Goal: Task Accomplishment & Management: Manage account settings

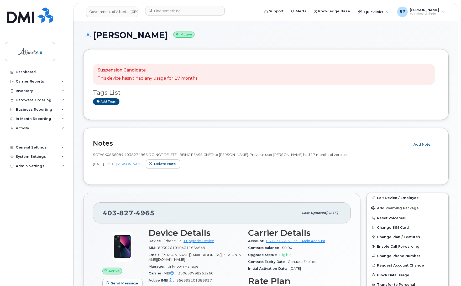
scroll to position [303, 0]
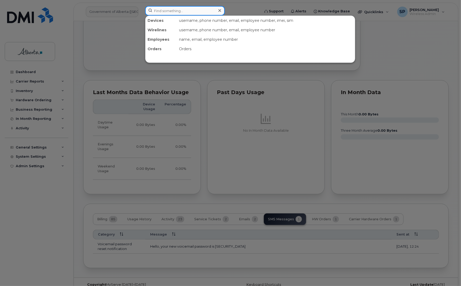
click at [194, 7] on input at bounding box center [185, 10] width 80 height 9
paste input "5873370243"
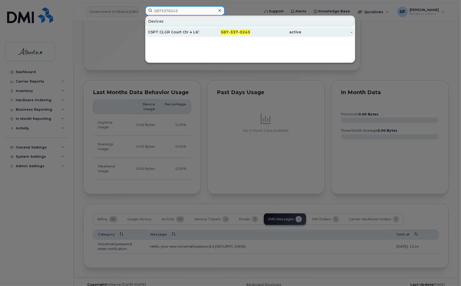
type input "5873370243"
drag, startPoint x: 179, startPoint y: 33, endPoint x: 173, endPoint y: 31, distance: 7.1
click at [179, 33] on div "CSPT CLGR Court Ctr 4 L678645" at bounding box center [173, 31] width 51 height 5
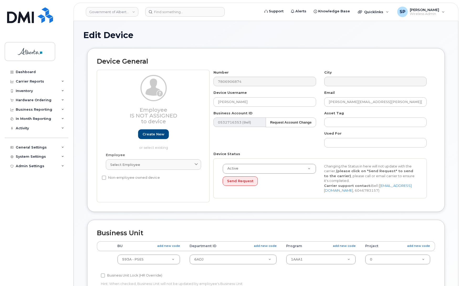
select select "4797682"
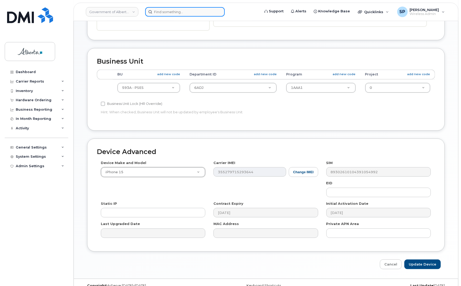
click at [175, 11] on input at bounding box center [185, 11] width 80 height 9
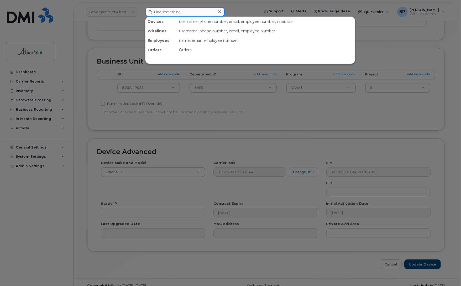
paste input "5873370243"
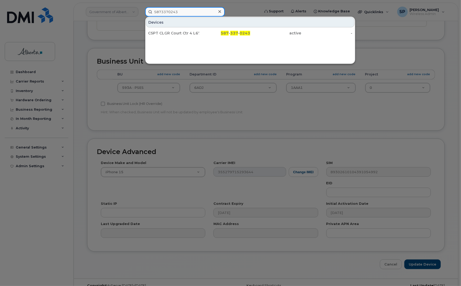
type input "5873370243"
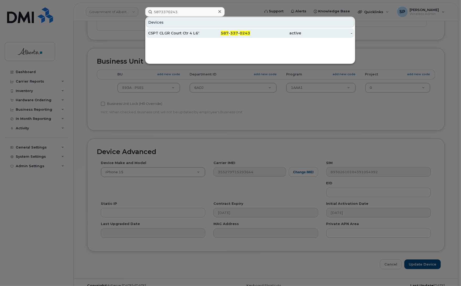
click at [174, 33] on div "CSPT CLGR Court Ctr 4 L678645" at bounding box center [173, 32] width 51 height 5
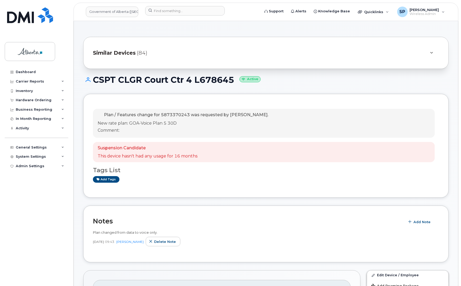
click at [317, 119] on div "Plan / Features change for 5873370243 was requested by Carmen Borgess. New rate…" at bounding box center [264, 123] width 342 height 29
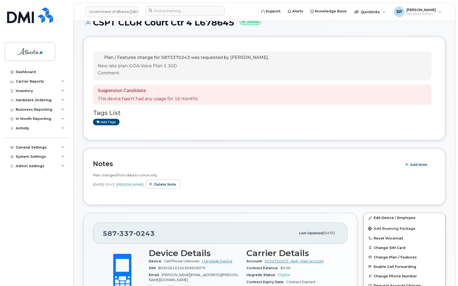
scroll to position [69, 0]
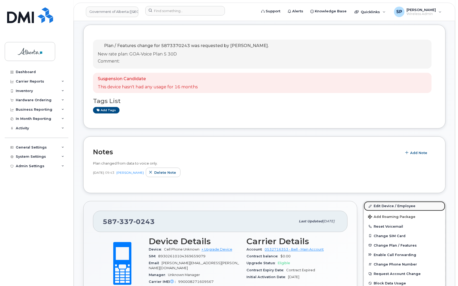
click at [392, 205] on link "Edit Device / Employee" at bounding box center [404, 205] width 81 height 9
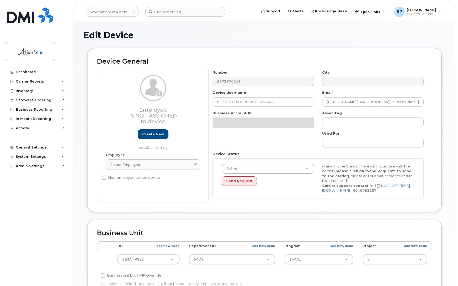
select select "4797682"
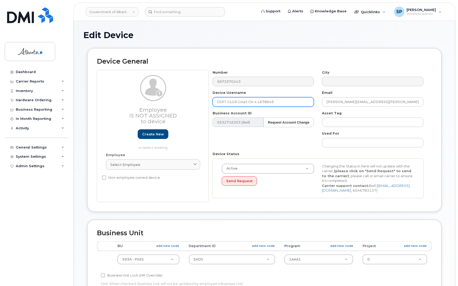
drag, startPoint x: 283, startPoint y: 100, endPoint x: 203, endPoint y: 104, distance: 80.2
click at [203, 104] on div "Employee Is not assigned to device Create new or select existing Employee Selec…" at bounding box center [264, 136] width 335 height 132
paste input "[PERSON_NAME]"
type input "[PERSON_NAME]"
drag, startPoint x: 400, startPoint y: 104, endPoint x: 288, endPoint y: 102, distance: 112.0
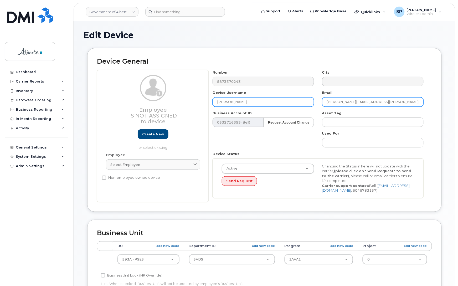
click at [288, 102] on div "Number 5873370243 City Device Username Patricia Lu Email andrew.decoteau@gov.ab…" at bounding box center [318, 136] width 219 height 132
paste input "Patricia.L"
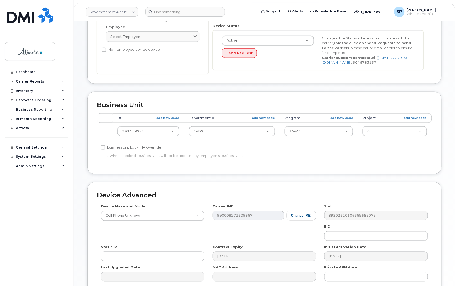
scroll to position [131, 0]
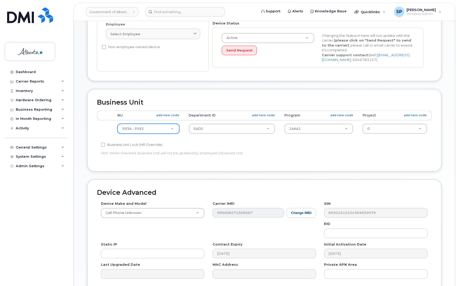
type input "[DOMAIN_NAME][EMAIL_ADDRESS][DOMAIN_NAME]"
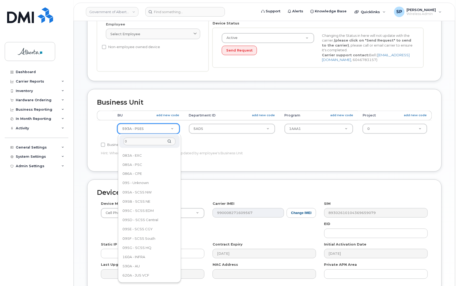
scroll to position [0, 0]
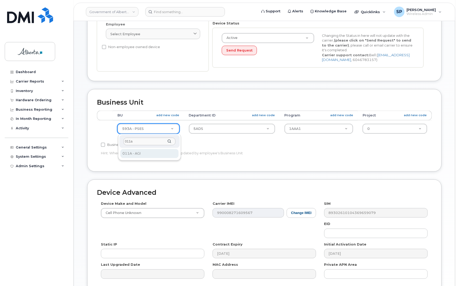
type input "011a"
select select "4120336"
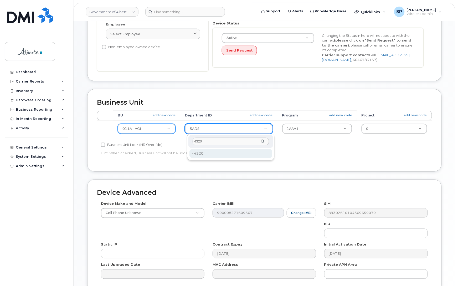
type input "4320"
type input "4752923"
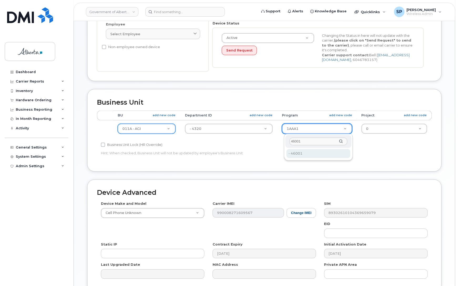
type input "46001"
type input "4753192"
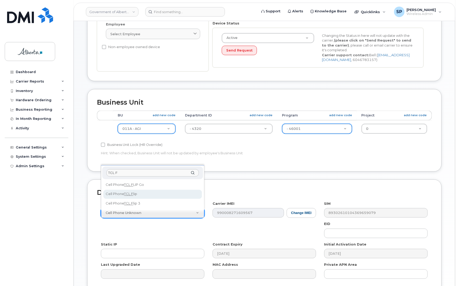
type input "TCL F"
select select "2792"
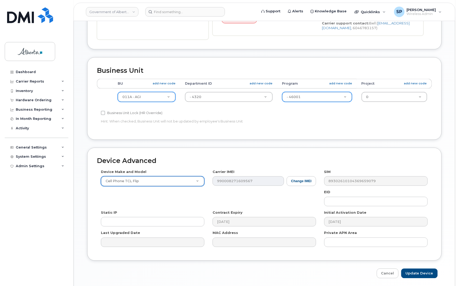
scroll to position [182, 0]
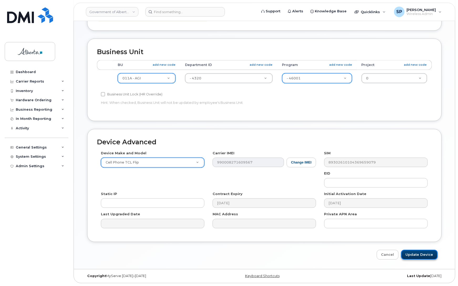
click at [426, 256] on input "Update Device" at bounding box center [419, 255] width 37 height 10
type input "Saving..."
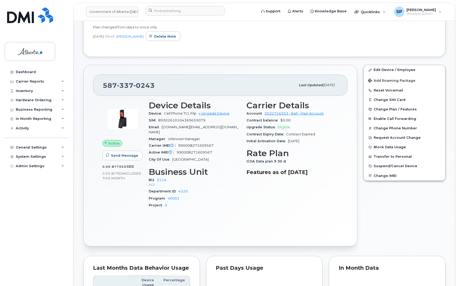
scroll to position [155, 0]
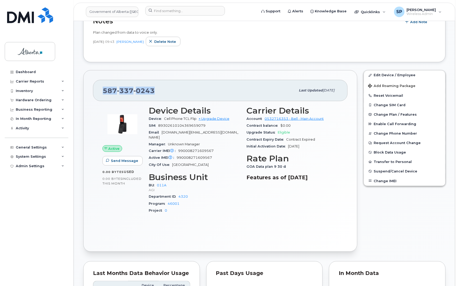
drag, startPoint x: 145, startPoint y: 88, endPoint x: 96, endPoint y: 88, distance: 48.6
click at [96, 88] on div "587 337 0243 Last updated Oct 14, 2025" at bounding box center [220, 90] width 255 height 21
copy span "587 337 0243"
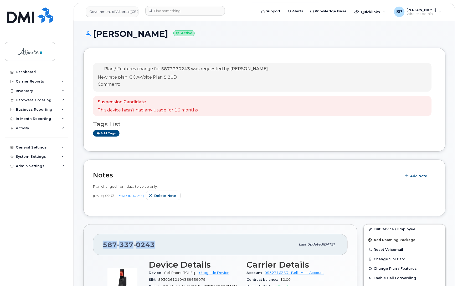
scroll to position [0, 0]
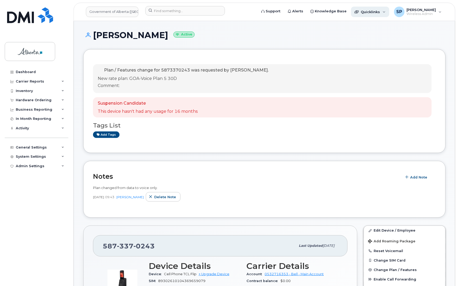
click at [367, 13] on span "Quicklinks" at bounding box center [370, 12] width 19 height 4
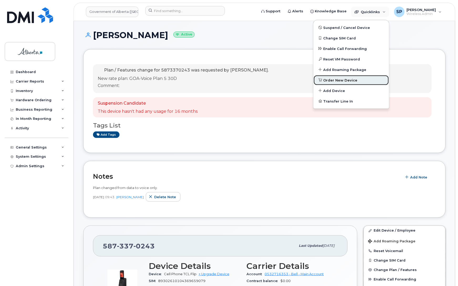
click at [336, 80] on span "Order New Device" at bounding box center [340, 80] width 34 height 5
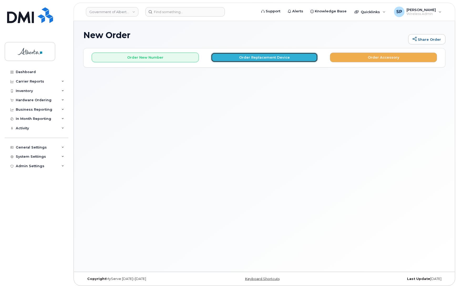
click at [278, 57] on button "Order Replacement Device" at bounding box center [264, 58] width 107 height 10
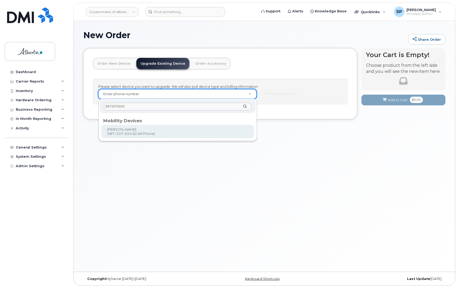
type input "5873370243"
type input "809165"
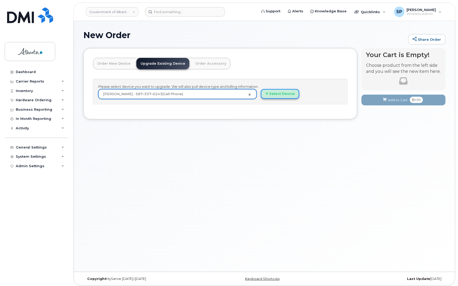
click at [280, 95] on button "Select Device" at bounding box center [280, 94] width 38 height 10
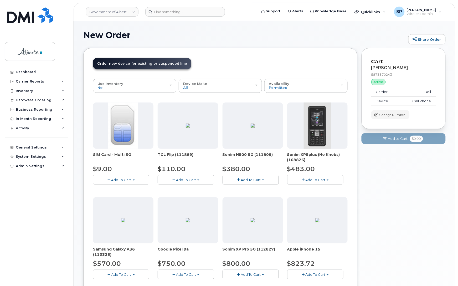
click at [186, 179] on span "Add To Cart" at bounding box center [186, 180] width 20 height 4
click at [183, 198] on link "$110.00 - 30-day upgrade (8GB model)" at bounding box center [198, 196] width 79 height 7
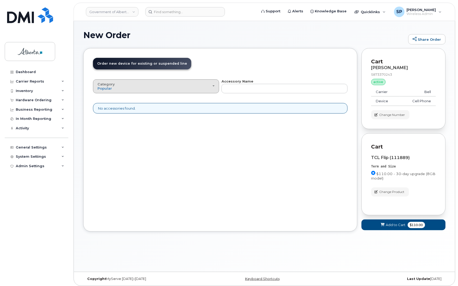
click at [214, 85] on div "Category Popular" at bounding box center [155, 86] width 117 height 8
click at [189, 95] on ul "All" at bounding box center [156, 101] width 126 height 14
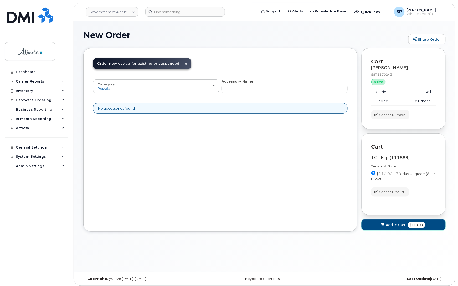
click at [363, 226] on button "Add to Cart $110.00" at bounding box center [404, 224] width 84 height 11
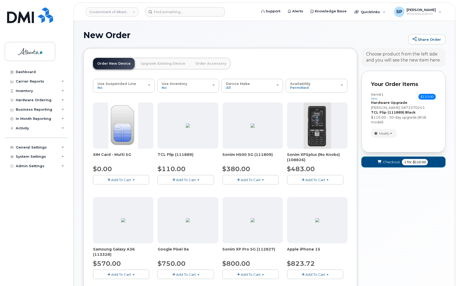
click at [374, 161] on button "Checkout 1 for $110.00" at bounding box center [404, 162] width 84 height 11
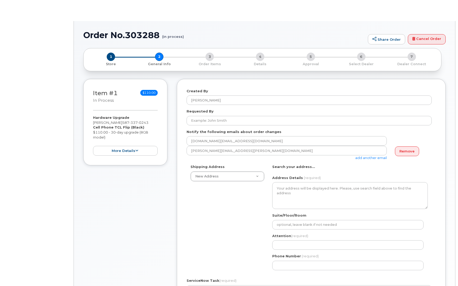
select select
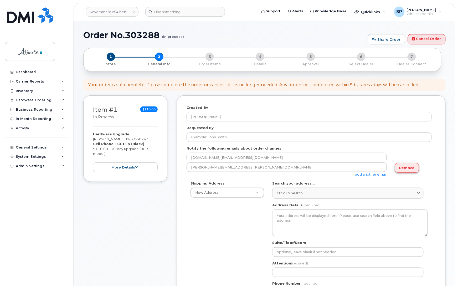
click at [403, 169] on link "Remove" at bounding box center [407, 168] width 24 height 10
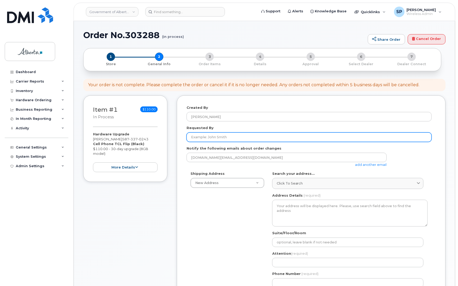
click at [215, 138] on input "Requested By" at bounding box center [309, 136] width 245 height 9
paste input "Deana Rolheiser"
type input "Deana Rolheiser"
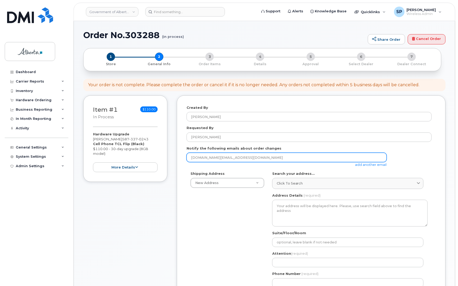
drag, startPoint x: 233, startPoint y: 155, endPoint x: 154, endPoint y: 155, distance: 78.6
click at [154, 155] on div "Item #1 in process $110.00 Hardware Upgrade Patricia Lu 587 337 0243 Cell Phone…" at bounding box center [264, 249] width 362 height 309
paste input "deana.rolheiser"
type input "deana.rolheiser@gov.ab.ca"
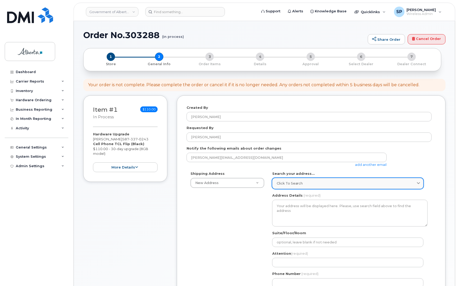
click at [301, 183] on span "Click to search" at bounding box center [290, 183] width 26 height 5
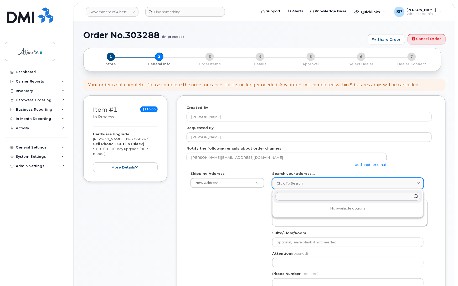
paste input "6909 - 116 Street"
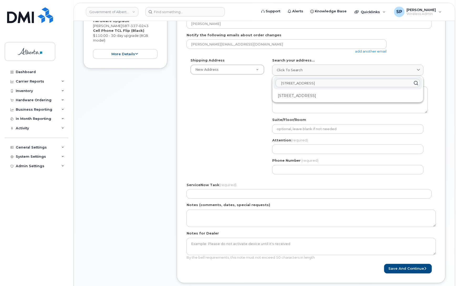
scroll to position [117, 0]
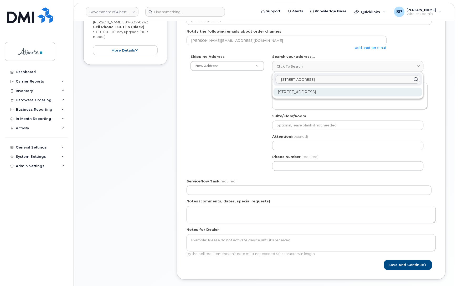
type input "6909 - 116 Street"
click at [328, 92] on div "6909 116 St NW Edmonton AB T6H 4P2" at bounding box center [348, 92] width 149 height 9
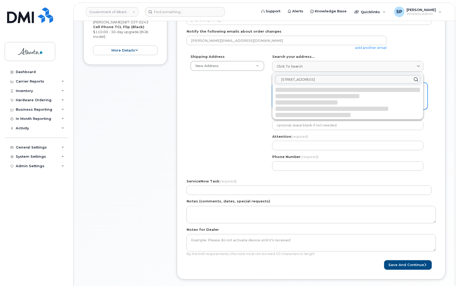
select select
type textarea "6909 116 St NW EDMONTON AB T6H 4P2 CANADA"
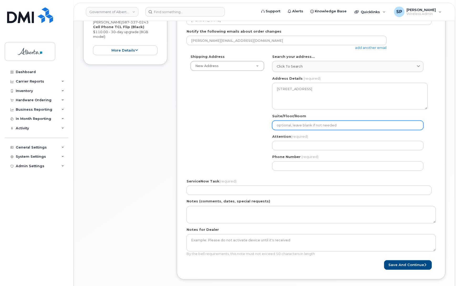
click at [300, 125] on input "Suite/Floor/Room" at bounding box center [347, 125] width 151 height 9
click at [305, 126] on input "Suite/Floor/Room" at bounding box center [347, 125] width 151 height 9
select select
type input "R"
select select
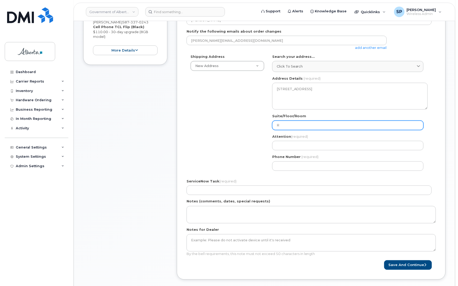
type input "Ro"
select select
type input "Roo"
select select
type input "Room"
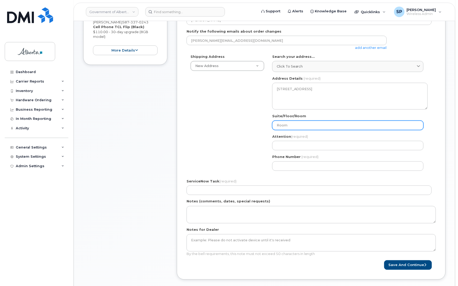
select select
type input "Room 6"
select select
type input "Room 60"
select select
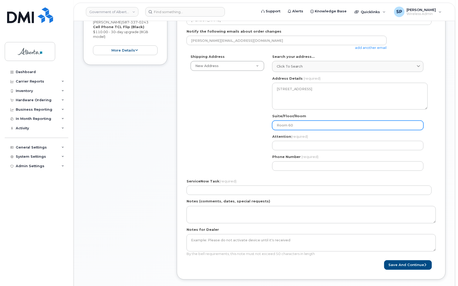
type input "Room 601"
select select
type input "Room 601A"
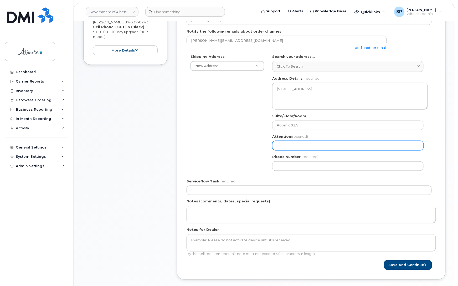
click at [290, 147] on input "Attention (required)" at bounding box center [347, 145] width 151 height 9
click at [318, 145] on input "Attention (required)" at bounding box center [347, 145] width 151 height 9
paste input "Deana Rolheiser"
select select
type input "Deana Rolheiser"
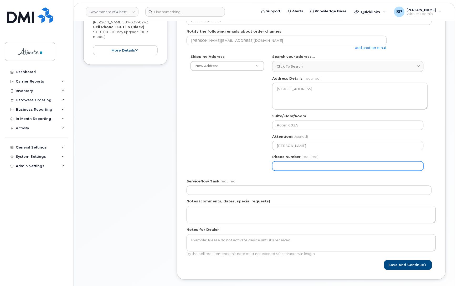
click at [301, 165] on input "Phone Number" at bounding box center [347, 165] width 151 height 9
paste input "7804278324"
select select
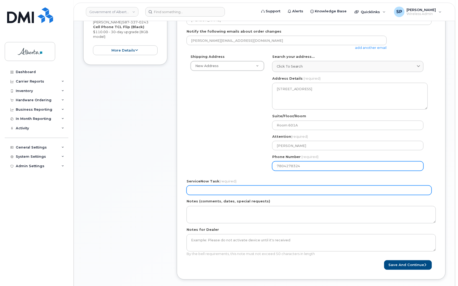
type input "7804278324"
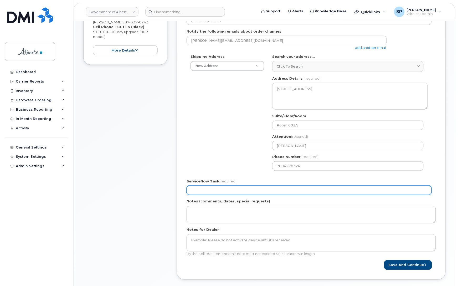
click at [228, 193] on input "ServiceNow Task (required)" at bounding box center [309, 190] width 245 height 9
click at [235, 187] on input "ServiceNow Task (required)" at bounding box center [309, 190] width 245 height 9
paste input "SCTASK0861617"
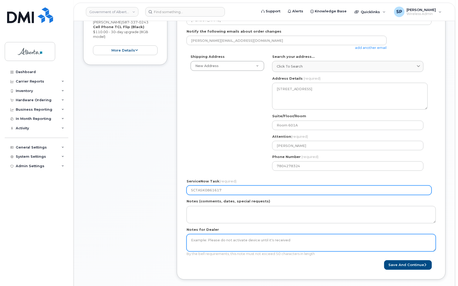
type input "SCTASK0861617"
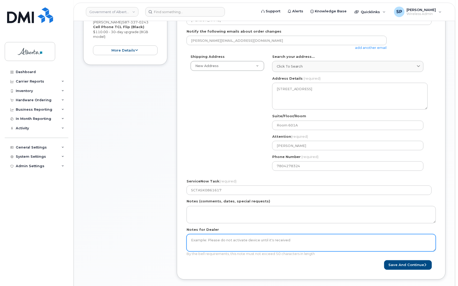
click at [208, 241] on textarea "Notes for Dealer" at bounding box center [311, 242] width 249 height 17
type textarea "N"
type textarea "Include a BLANK SIM CARD for this order"
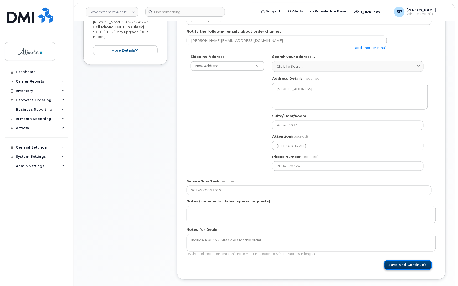
click at [405, 267] on button "Save and Continue" at bounding box center [408, 265] width 48 height 10
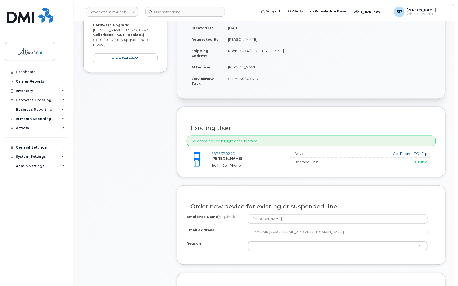
scroll to position [117, 0]
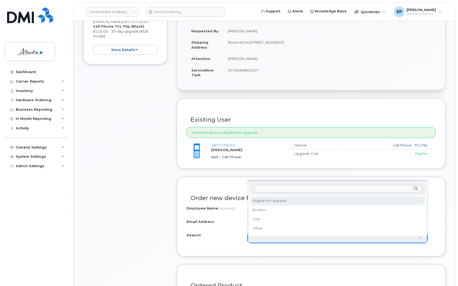
select select "eligible_for_upgrade"
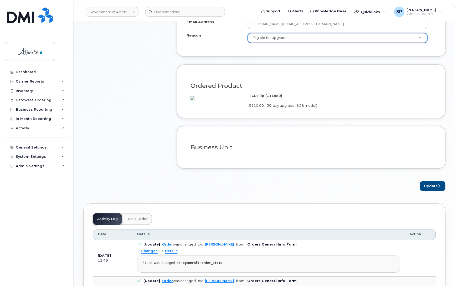
scroll to position [320, 0]
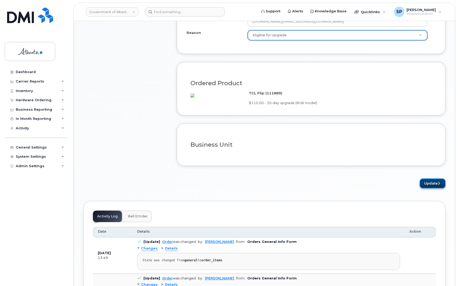
click at [436, 188] on button "Update" at bounding box center [433, 183] width 26 height 10
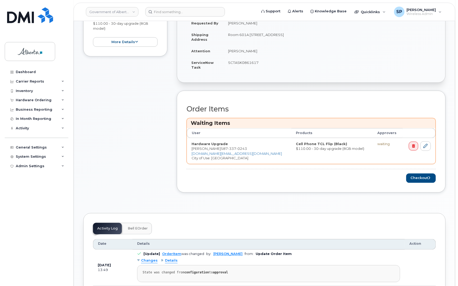
scroll to position [149, 0]
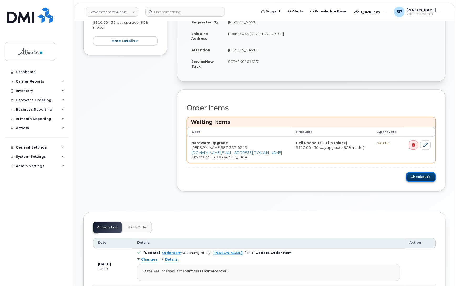
click at [422, 177] on button "Checkout" at bounding box center [421, 177] width 30 height 10
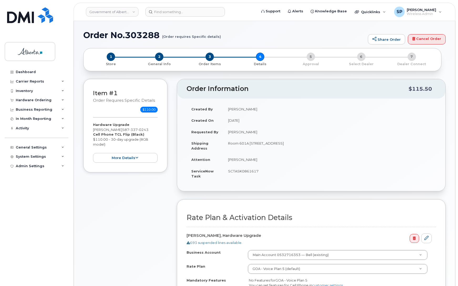
select select
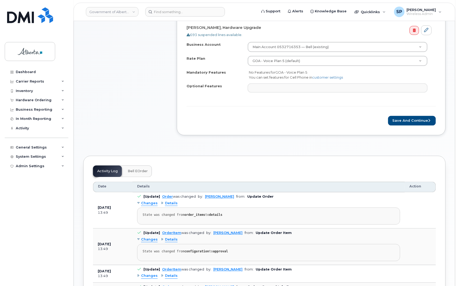
scroll to position [215, 0]
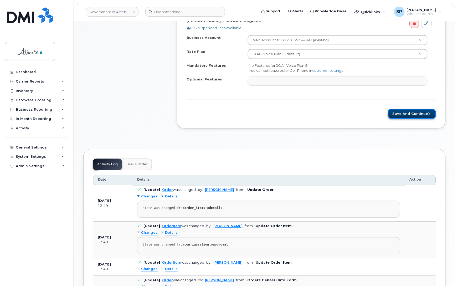
click at [411, 115] on button "Save and Continue" at bounding box center [412, 114] width 48 height 10
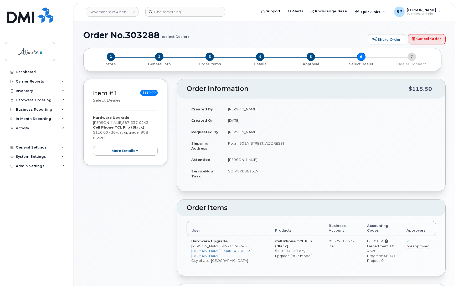
type textarea "Include a BLANK SIM CARD for this order"
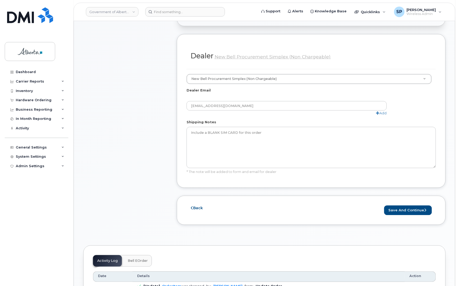
scroll to position [254, 0]
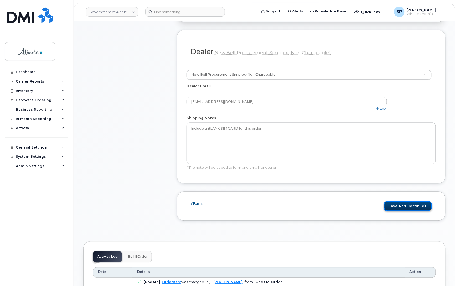
click at [418, 201] on button "Save and Continue" at bounding box center [408, 206] width 48 height 10
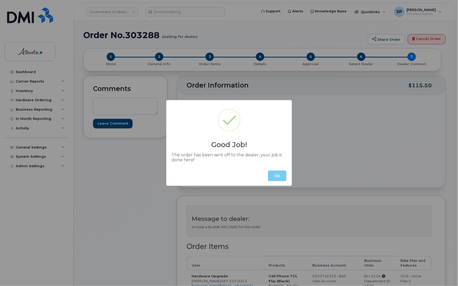
click at [279, 175] on button "OK" at bounding box center [277, 176] width 18 height 11
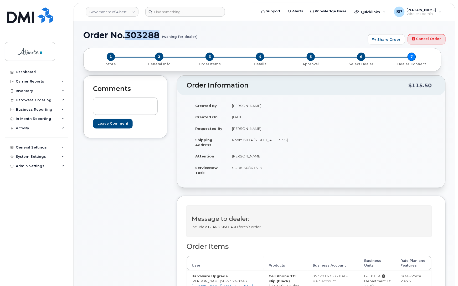
drag, startPoint x: 161, startPoint y: 35, endPoint x: 128, endPoint y: 34, distance: 32.9
click at [128, 34] on h1 "Order No.303288 (waiting for dealer)" at bounding box center [224, 34] width 282 height 9
copy h1 "303288"
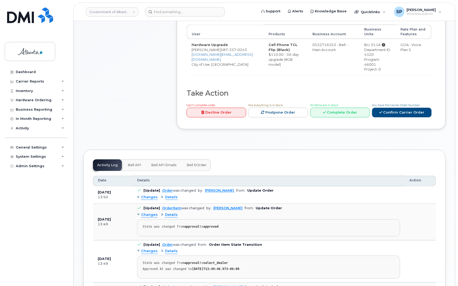
scroll to position [232, 0]
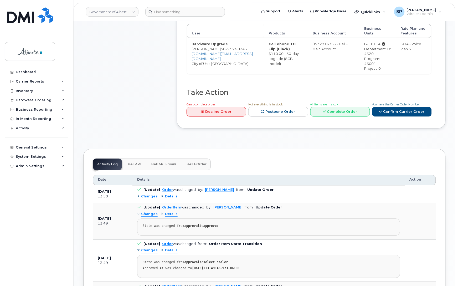
click at [133, 162] on span "Bell API" at bounding box center [134, 164] width 13 height 4
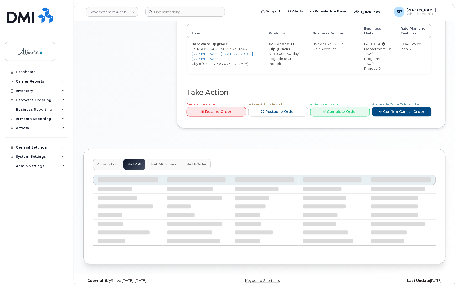
scroll to position [187, 0]
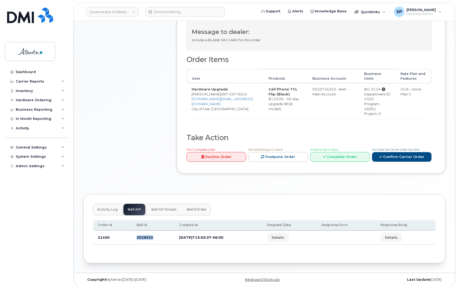
drag, startPoint x: 153, startPoint y: 232, endPoint x: 135, endPoint y: 236, distance: 18.8
click at [135, 236] on td "3028925" at bounding box center [153, 238] width 43 height 14
copy td "3028925"
click at [413, 36] on div "Message to dealer: Include a BLANK SIM CARD for this order" at bounding box center [309, 35] width 245 height 32
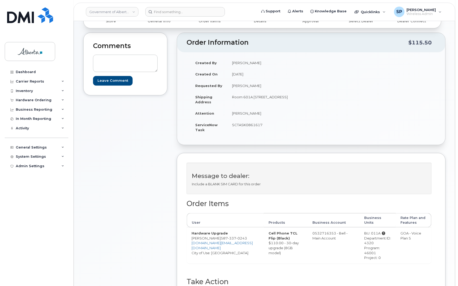
scroll to position [0, 0]
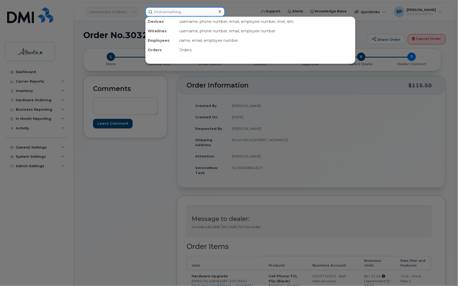
click at [175, 8] on input at bounding box center [185, 11] width 80 height 9
paste input "5873370243"
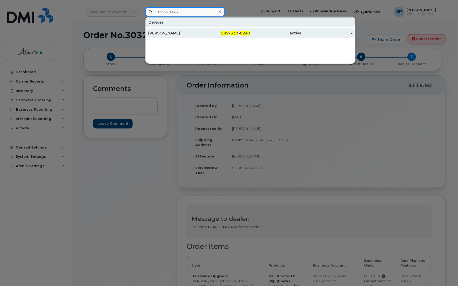
type input "5873370243"
click at [162, 33] on div "[PERSON_NAME]" at bounding box center [173, 32] width 51 height 5
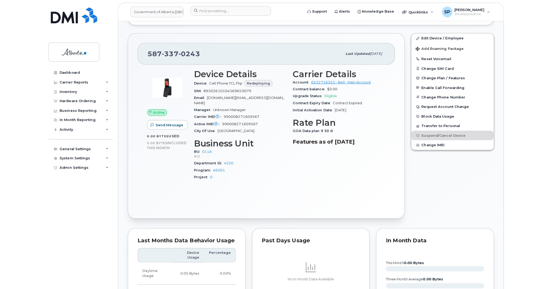
scroll to position [212, 0]
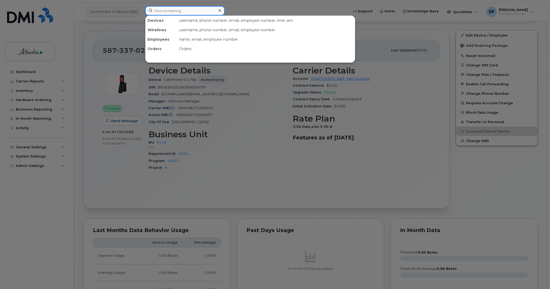
click at [194, 12] on input at bounding box center [185, 10] width 80 height 9
paste input "7809154979"
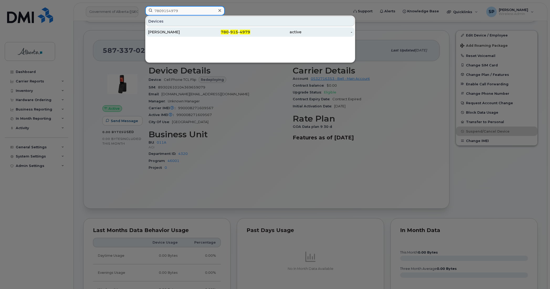
type input "7809154979"
click at [162, 32] on div "[PERSON_NAME]" at bounding box center [173, 31] width 51 height 5
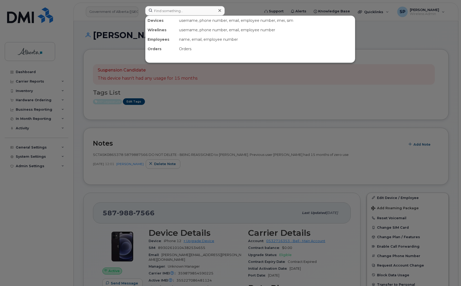
click at [174, 9] on input at bounding box center [185, 10] width 80 height 9
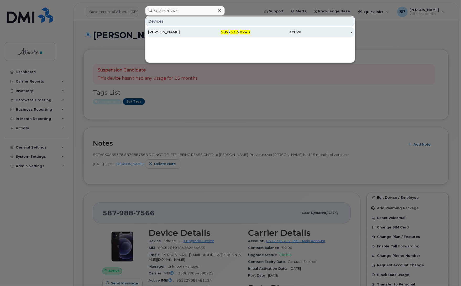
type input "5873370243"
click at [166, 34] on div "[PERSON_NAME]" at bounding box center [173, 31] width 51 height 5
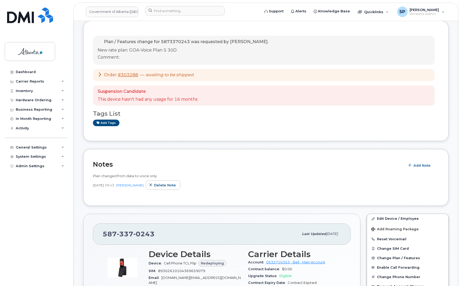
scroll to position [36, 0]
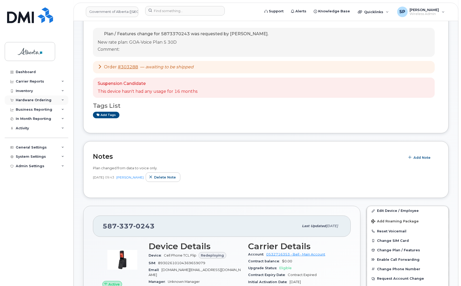
click at [28, 100] on div "Hardware Ordering" at bounding box center [34, 100] width 36 height 4
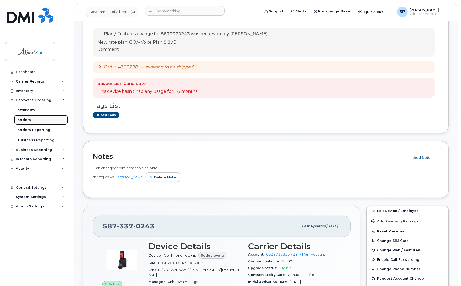
click at [23, 120] on div "Orders" at bounding box center [24, 119] width 13 height 5
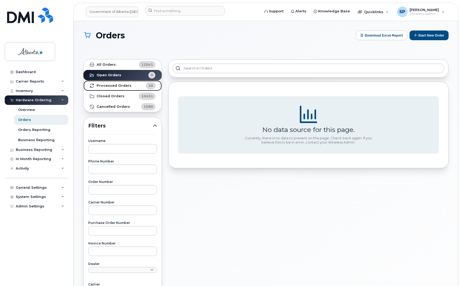
click at [118, 86] on strong "Processed Orders" at bounding box center [114, 86] width 35 height 4
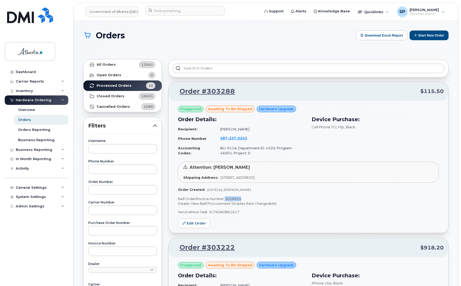
drag, startPoint x: 242, startPoint y: 199, endPoint x: 225, endPoint y: 200, distance: 17.2
click at [225, 200] on p "Bell Order/Invoice Number 3028925" at bounding box center [308, 198] width 261 height 5
copy p "3028925"
click at [162, 11] on input at bounding box center [185, 10] width 80 height 9
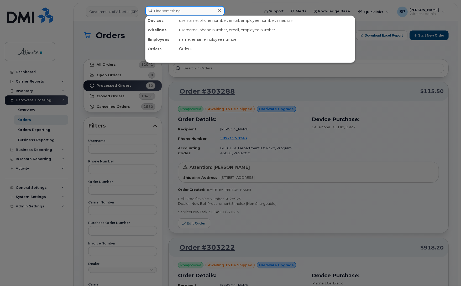
paste input "5873370243"
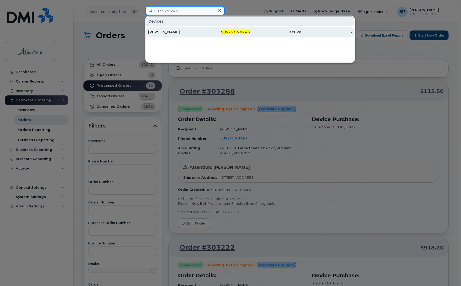
type input "5873370243"
click at [162, 33] on div "[PERSON_NAME]" at bounding box center [173, 31] width 51 height 5
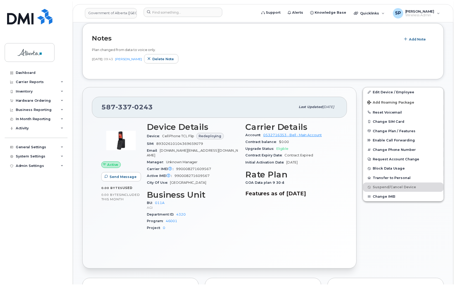
scroll to position [153, 0]
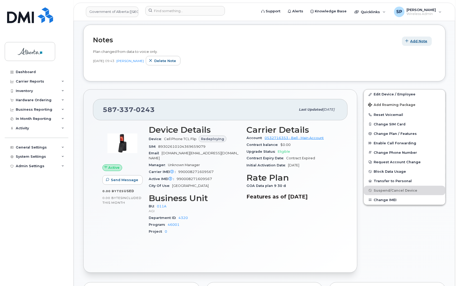
click at [421, 42] on span "Add Note" at bounding box center [418, 41] width 17 height 5
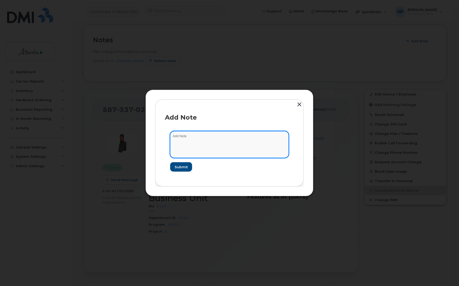
click at [229, 148] on textarea at bounding box center [229, 144] width 119 height 27
paste textarea "SCTASK0861617 5873370243 DO NOT DELETE - BEING REASSIGNED to Patricia Lu. Previ…"
type textarea "SCTASK0861617 5873370243 DO NOT DELETE - BEING REASSIGNED to Patricia Lu. Previ…"
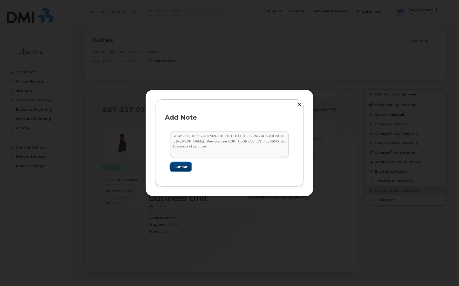
click at [182, 169] on button "Submit" at bounding box center [181, 166] width 22 height 9
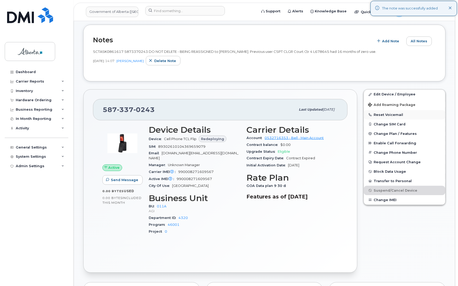
click at [387, 114] on button "Reset Voicemail" at bounding box center [404, 114] width 81 height 9
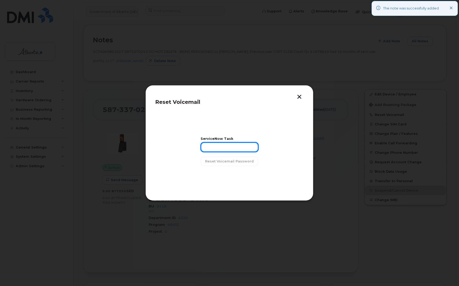
click at [243, 146] on input "text" at bounding box center [230, 146] width 58 height 9
paste input "SCTASK0861617"
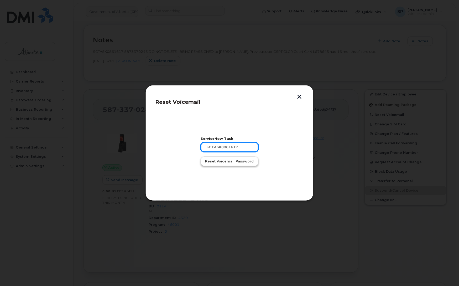
type input "SCTASK0861617"
click at [236, 162] on span "Reset Voicemail Password" at bounding box center [229, 161] width 49 height 5
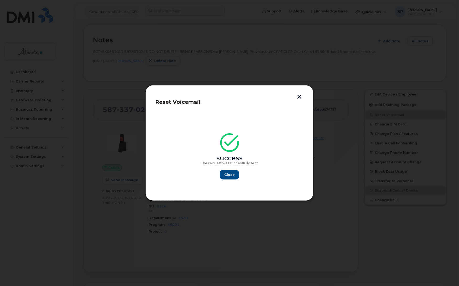
click at [300, 97] on button "button" at bounding box center [300, 98] width 8 height 6
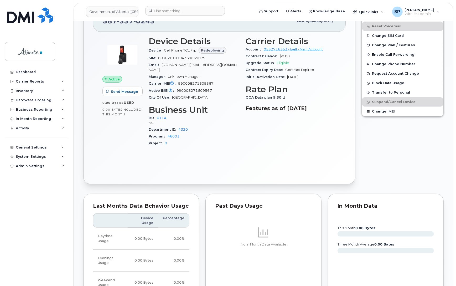
scroll to position [0, 0]
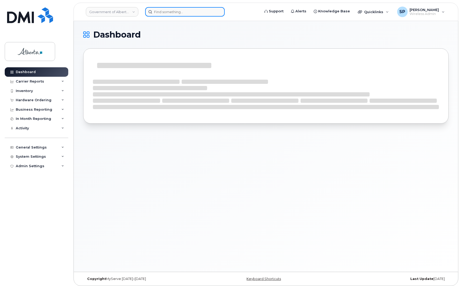
click at [166, 12] on input at bounding box center [185, 11] width 80 height 9
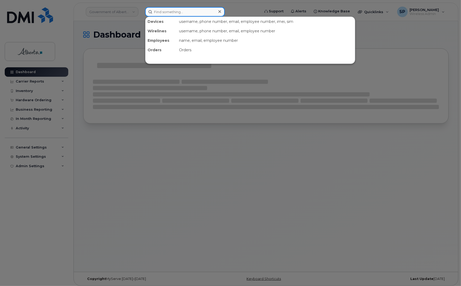
paste input "7807222626"
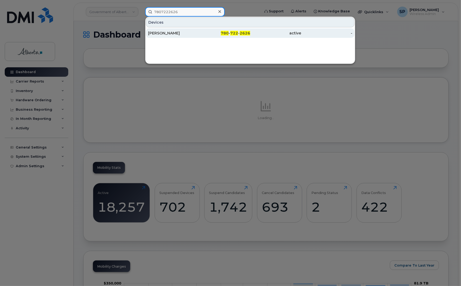
type input "7807222626"
click at [162, 35] on div "[PERSON_NAME]" at bounding box center [173, 32] width 51 height 5
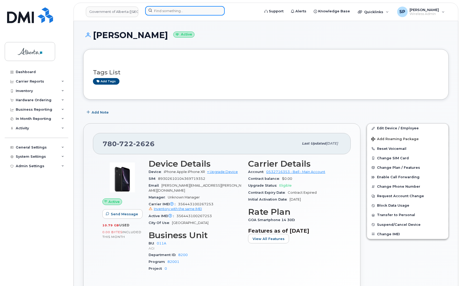
click at [185, 12] on input at bounding box center [185, 10] width 80 height 9
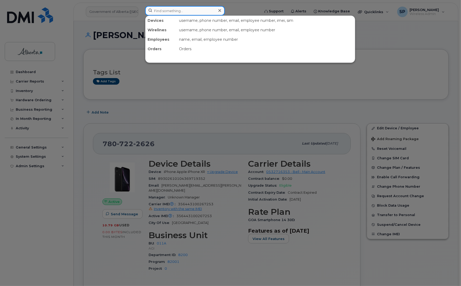
paste input "5873388760"
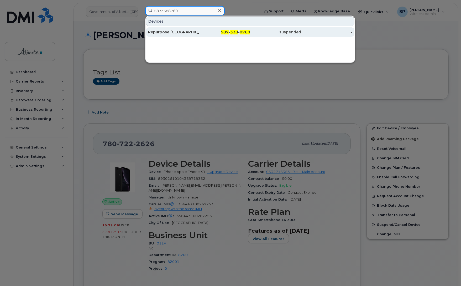
type input "5873388760"
click at [169, 33] on div "Repurpose [GEOGRAPHIC_DATA]" at bounding box center [173, 31] width 51 height 5
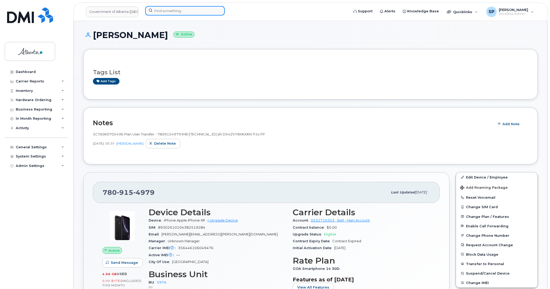
click at [201, 10] on input at bounding box center [185, 10] width 80 height 9
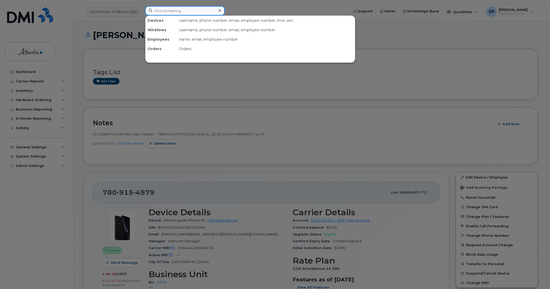
paste input "5879841223"
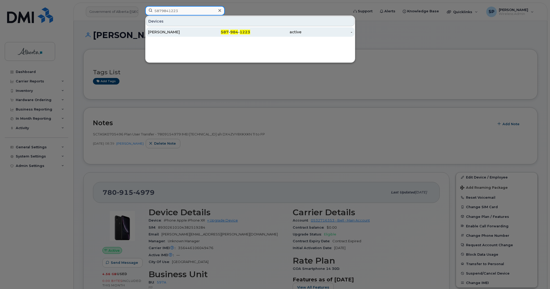
type input "5879841223"
click at [169, 33] on div "[PERSON_NAME]" at bounding box center [173, 31] width 51 height 5
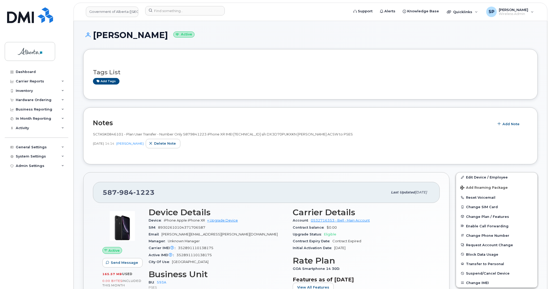
click at [51, 216] on div "Dashboard Carrier Reports Monthly Billing Data Daily Data Pooling Data Behavior…" at bounding box center [37, 174] width 65 height 214
click at [204, 8] on input at bounding box center [185, 10] width 80 height 9
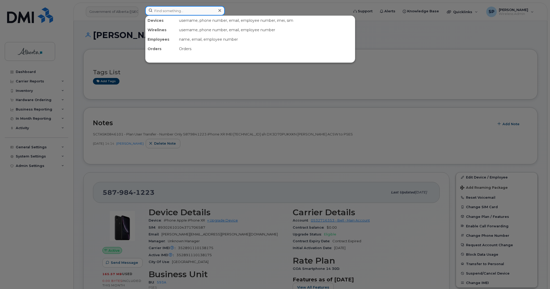
paste input "4036348293"
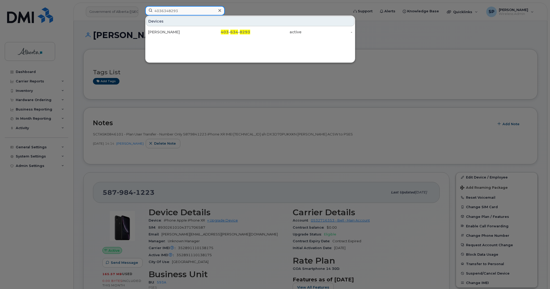
type input "4036348293"
click at [171, 38] on div "Devices Cheryl Dash 403 - 634 - 8293 active -" at bounding box center [250, 39] width 210 height 47
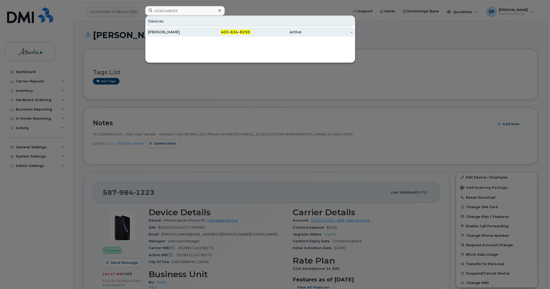
click at [170, 33] on div "Cheryl Dash" at bounding box center [173, 31] width 51 height 5
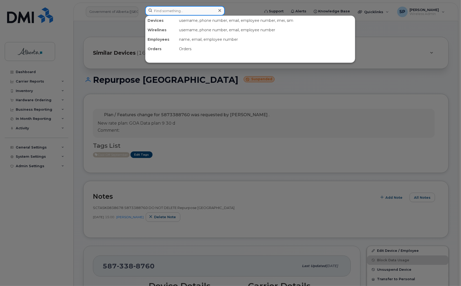
click at [195, 7] on input at bounding box center [185, 10] width 80 height 9
paste input "5879841223"
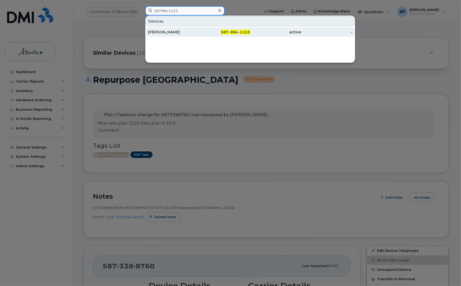
type input "5879841223"
click at [166, 34] on div "[PERSON_NAME]" at bounding box center [173, 31] width 51 height 5
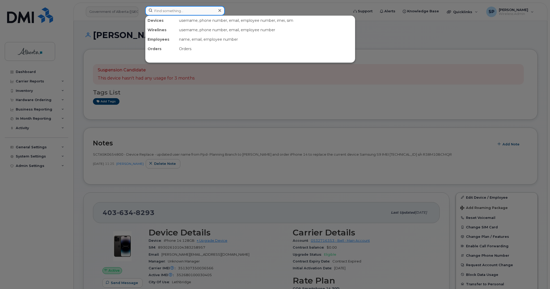
click at [166, 9] on input at bounding box center [185, 10] width 80 height 9
paste input "5879841223"
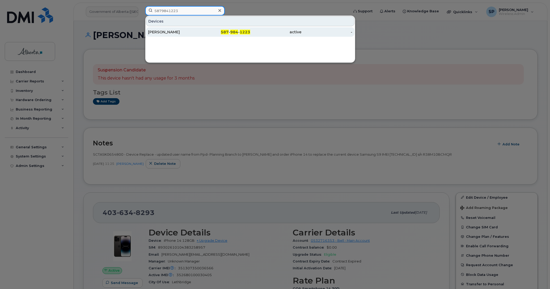
type input "5879841223"
click at [169, 31] on div "[PERSON_NAME]" at bounding box center [173, 31] width 51 height 5
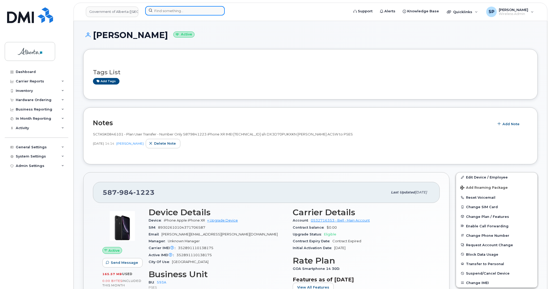
click at [197, 11] on input at bounding box center [185, 10] width 80 height 9
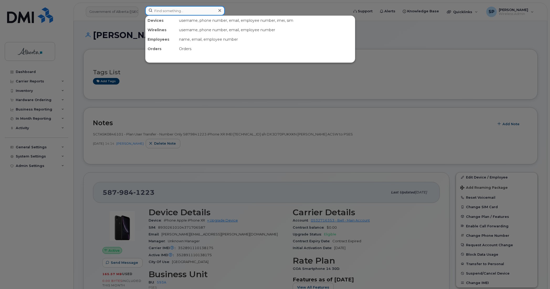
paste input "7809836410"
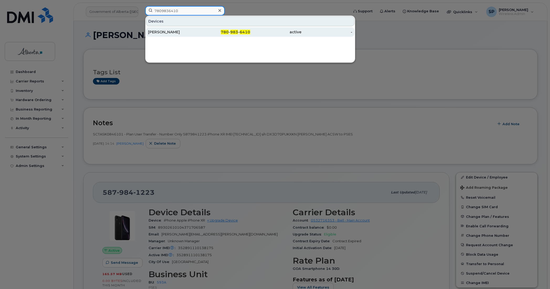
type input "7809836410"
click at [172, 32] on div "[PERSON_NAME]" at bounding box center [173, 31] width 51 height 5
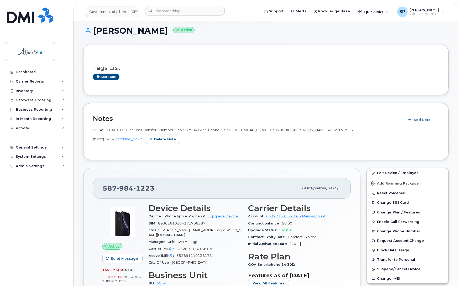
scroll to position [3, 0]
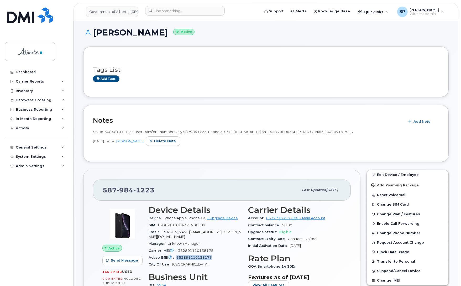
drag, startPoint x: 212, startPoint y: 253, endPoint x: 178, endPoint y: 254, distance: 33.7
click at [178, 255] on span "352891110138175" at bounding box center [194, 257] width 35 height 4
copy span "352891110138175"
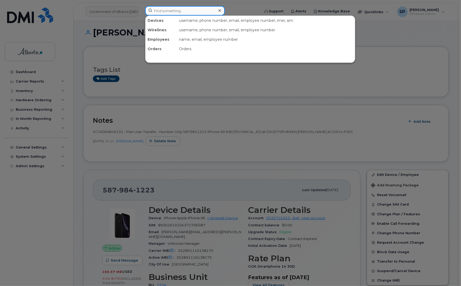
drag, startPoint x: 176, startPoint y: 9, endPoint x: 179, endPoint y: 9, distance: 3.5
click at [177, 9] on input at bounding box center [185, 10] width 80 height 9
paste input "7802714293"
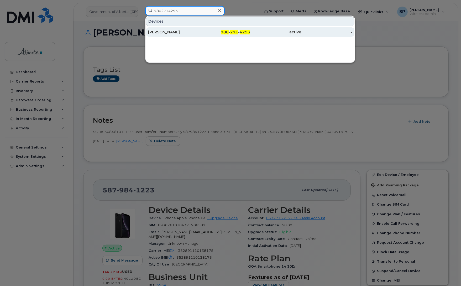
type input "7802714293"
click at [165, 33] on div "Trudian Rhoof-Farquharson" at bounding box center [173, 31] width 51 height 5
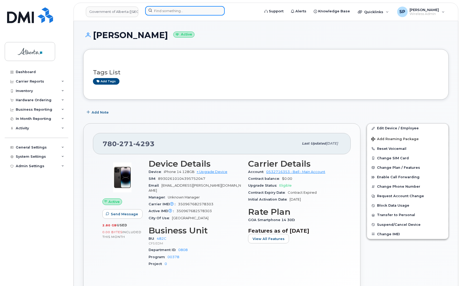
click at [192, 8] on input at bounding box center [185, 10] width 80 height 9
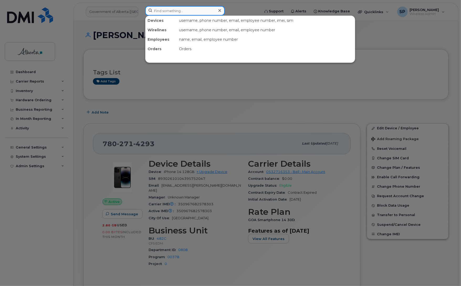
paste input "587) 984-1223"
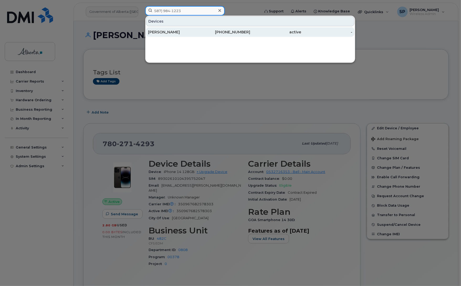
type input "587) 984-1223"
click at [171, 32] on div "[PERSON_NAME]" at bounding box center [173, 31] width 51 height 5
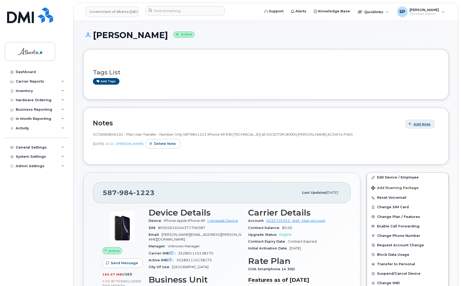
click at [420, 123] on span "Add Note" at bounding box center [422, 124] width 17 height 5
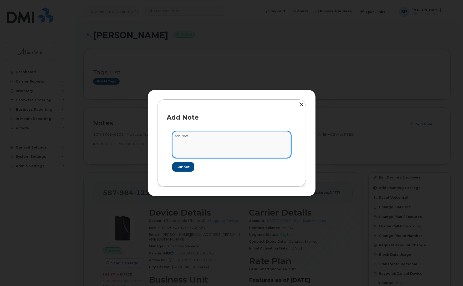
click at [240, 146] on textarea at bounding box center [231, 144] width 119 height 27
paste textarea "Device Assign Spare - (1) 5879841223"
click at [173, 135] on textarea "Device Assign Spare - (1) 5879841223" at bounding box center [231, 144] width 119 height 27
paste textarea "SCTASK0863525"
type textarea "SCTASK0863525 Device Assign Spare - (1) 5879841223"
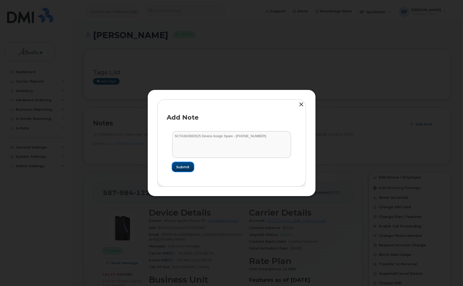
click at [178, 166] on span "Submit" at bounding box center [182, 166] width 13 height 5
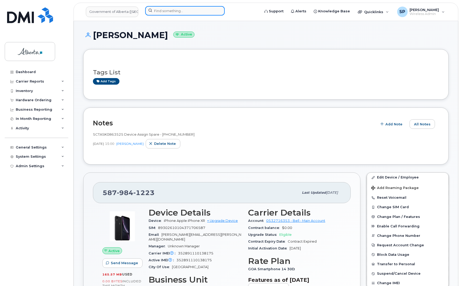
click at [176, 9] on input at bounding box center [185, 10] width 80 height 9
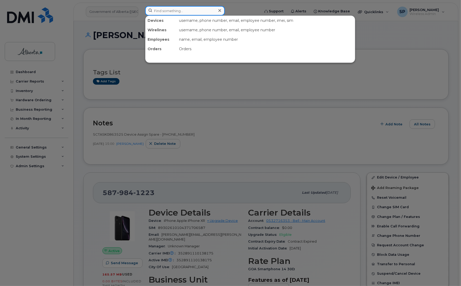
paste input "5879833509"
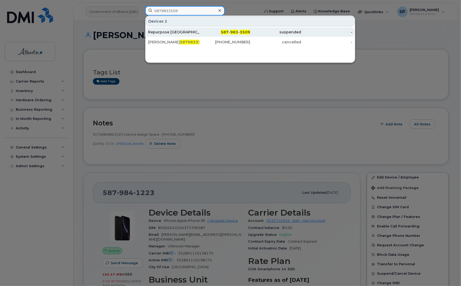
type input "5879833509"
click at [163, 32] on div "Repurpose Edmonton" at bounding box center [173, 31] width 51 height 5
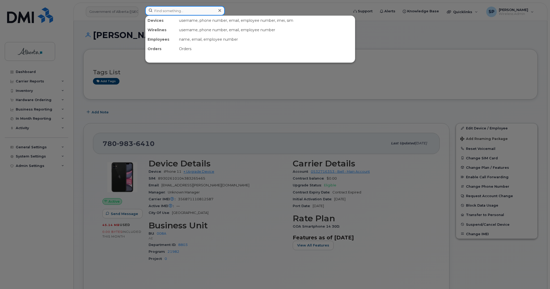
click at [208, 11] on input at bounding box center [185, 10] width 80 height 9
paste input "Tolu Owate"
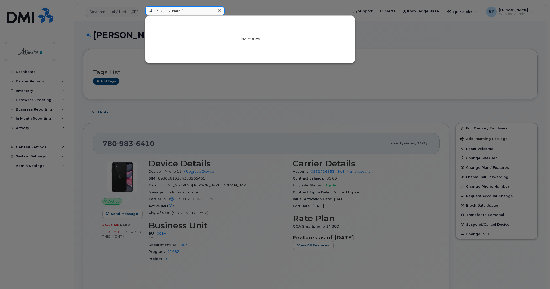
type input "Tolu Owate"
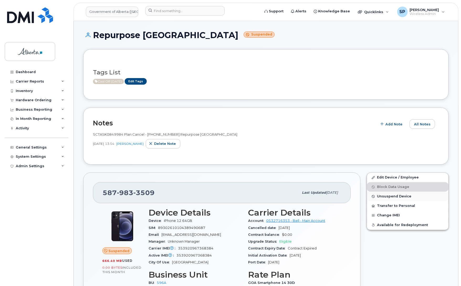
click at [393, 197] on span "Unsuspend Device" at bounding box center [394, 196] width 34 height 4
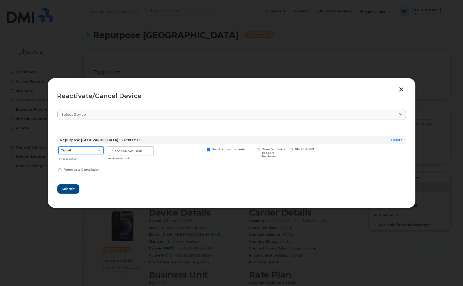
click at [86, 150] on select "Cancel Suspend - Extend Suspension Reactivate" at bounding box center [80, 150] width 45 height 8
select select "[object Object]"
click at [58, 146] on select "Cancel Suspend - Extend Suspension Reactivate" at bounding box center [80, 150] width 45 height 8
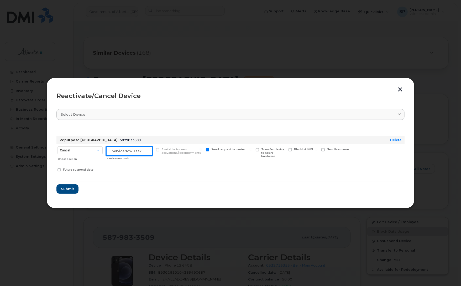
click at [133, 151] on input "text" at bounding box center [129, 150] width 47 height 9
paste input "SCTASK0864038"
type input "SCTASK0864038 Unsuspend"
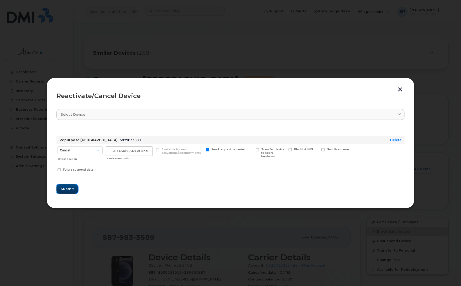
click at [68, 189] on span "Submit" at bounding box center [67, 188] width 13 height 5
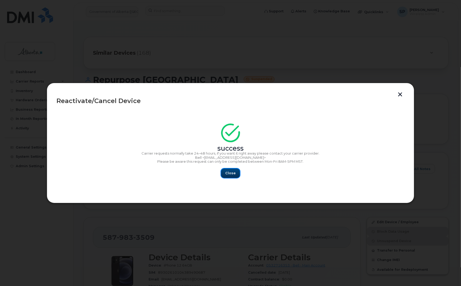
click at [233, 171] on span "Close" at bounding box center [230, 173] width 11 height 5
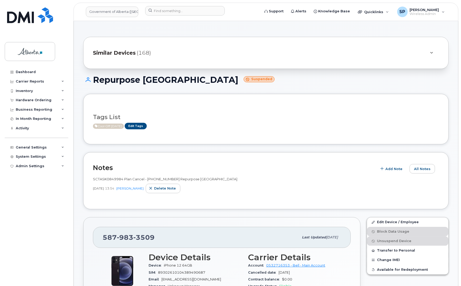
click at [14, 174] on div "Dashboard Carrier Reports Monthly Billing Data Daily Data Pooling Data Behavior…" at bounding box center [37, 172] width 65 height 211
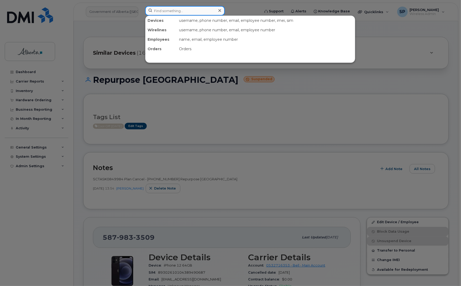
click at [181, 11] on input at bounding box center [185, 10] width 80 height 9
paste input "5873402541"
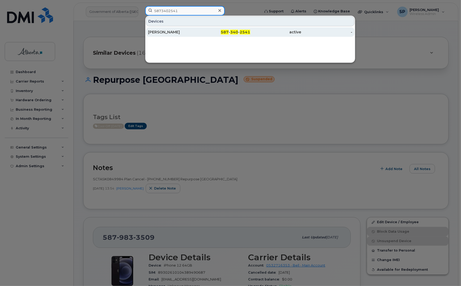
type input "5873402541"
click at [169, 35] on div "[PERSON_NAME]" at bounding box center [173, 31] width 51 height 9
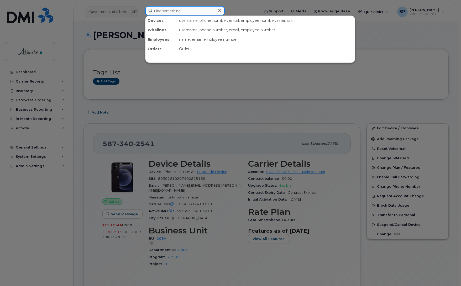
click at [174, 12] on input at bounding box center [185, 10] width 80 height 9
paste input "7806255682"
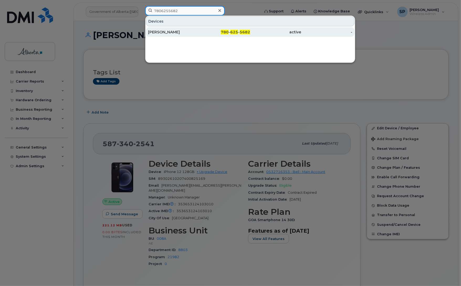
type input "7806255682"
click at [163, 31] on div "[PERSON_NAME]" at bounding box center [173, 31] width 51 height 5
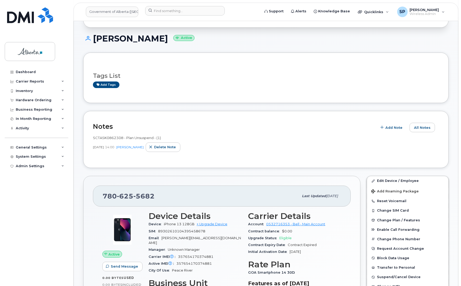
scroll to position [86, 0]
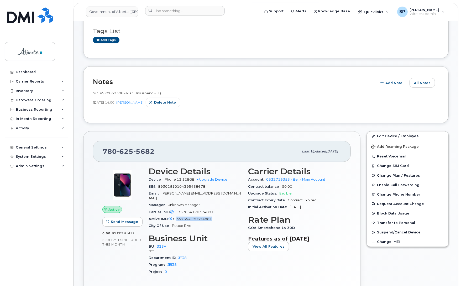
drag, startPoint x: 213, startPoint y: 214, endPoint x: 177, endPoint y: 214, distance: 36.3
click at [177, 215] on div "Active IMEI Active IMEI is refreshed daily with a delay of up to 48 hours follo…" at bounding box center [195, 218] width 93 height 7
copy span "357654170374881"
drag, startPoint x: 123, startPoint y: 93, endPoint x: 94, endPoint y: 93, distance: 29.4
click at [94, 93] on span "SCTASK0862308 - Plan Unsuspend - (1)" at bounding box center [127, 93] width 68 height 4
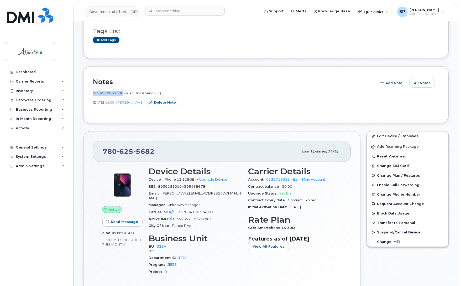
copy span "SCTASK0862308"
click at [166, 9] on input at bounding box center [185, 10] width 80 height 9
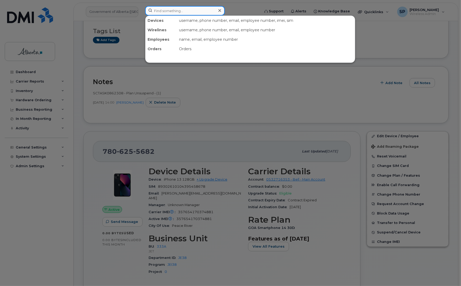
paste input "7802892851"
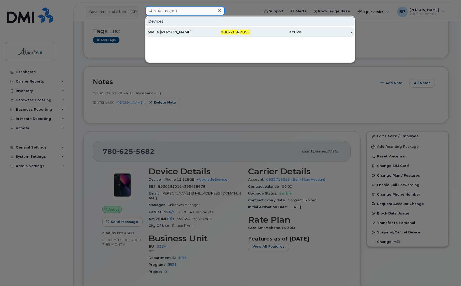
type input "7802892851"
click at [163, 32] on div "Wella Ojile" at bounding box center [173, 31] width 51 height 5
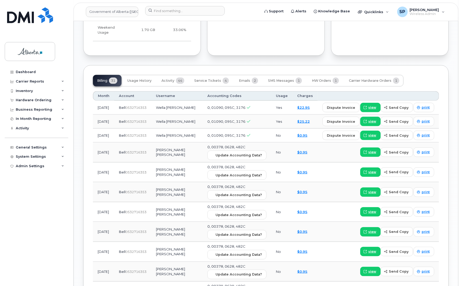
scroll to position [467, 0]
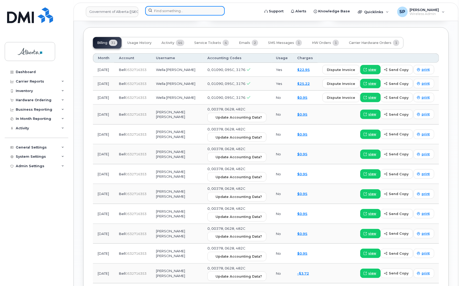
click at [173, 7] on input at bounding box center [185, 10] width 80 height 9
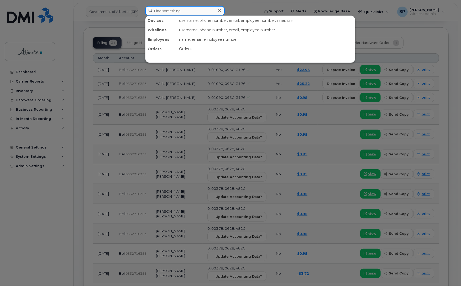
paste input "7807284982"
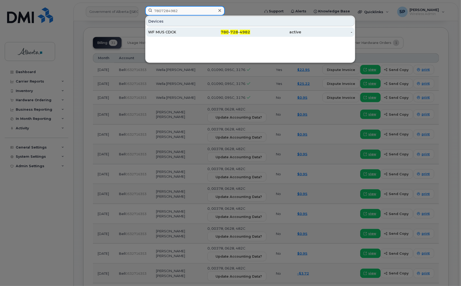
type input "7807284982"
click at [166, 34] on div "WF MUS CDCK" at bounding box center [173, 31] width 51 height 5
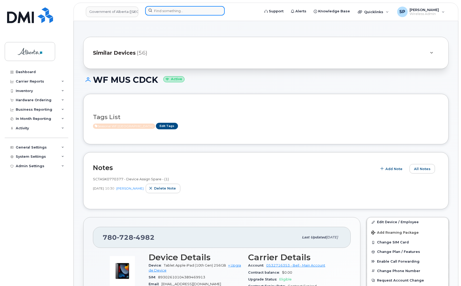
click at [169, 10] on input at bounding box center [185, 10] width 80 height 9
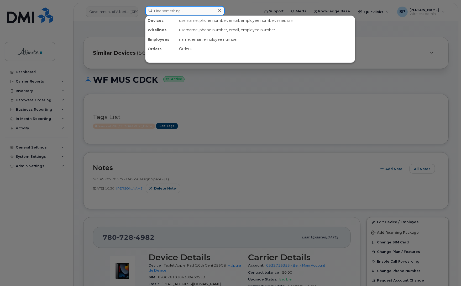
paste input "4036781456"
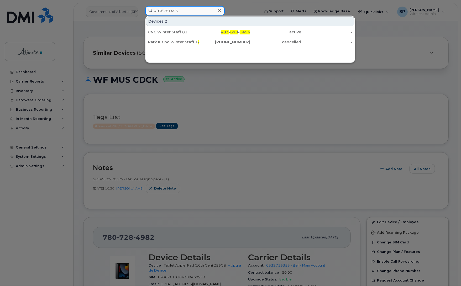
type input "4036781456"
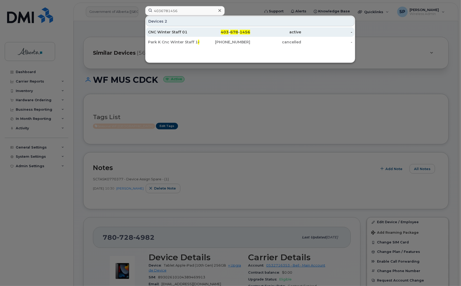
click at [166, 34] on div "CNC Winter Staff 01" at bounding box center [173, 31] width 51 height 5
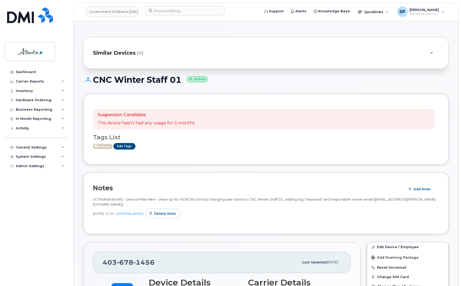
drag, startPoint x: 182, startPoint y: 77, endPoint x: 91, endPoint y: 81, distance: 90.7
click at [91, 81] on h1 "CNC Winter Staff 01 Active" at bounding box center [266, 79] width 366 height 9
copy h1 "CNC Winter Staff 01"
click at [125, 188] on h2 "Notes" at bounding box center [248, 188] width 310 height 8
drag, startPoint x: 154, startPoint y: 259, endPoint x: 97, endPoint y: 259, distance: 56.5
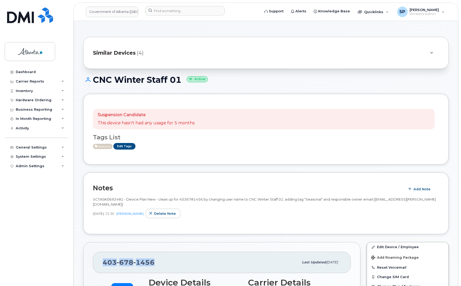
click at [97, 259] on div "403 678 1456 Last updated Jul 25, 2025" at bounding box center [222, 262] width 258 height 21
copy span "[PHONE_NUMBER]"
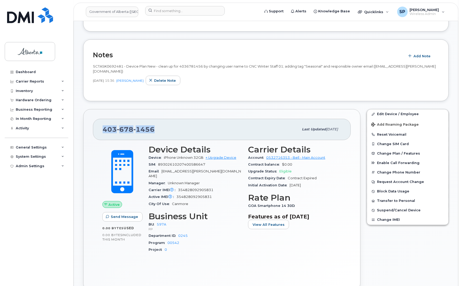
scroll to position [138, 0]
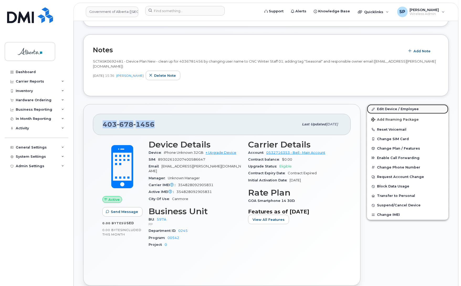
click at [389, 104] on link "Edit Device / Employee" at bounding box center [407, 108] width 81 height 9
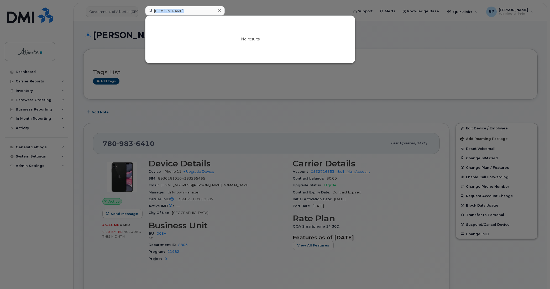
drag, startPoint x: 0, startPoint y: 0, endPoint x: 133, endPoint y: 11, distance: 133.7
click at [141, 11] on div "Tolu Owate No results" at bounding box center [245, 12] width 209 height 12
click at [183, 11] on input "Tolu Owate" at bounding box center [185, 10] width 80 height 9
drag, startPoint x: 183, startPoint y: 11, endPoint x: 137, endPoint y: 14, distance: 45.3
click at [141, 14] on div "Tolu Owate No results" at bounding box center [245, 12] width 209 height 12
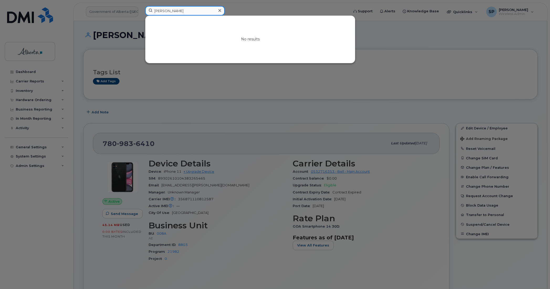
paste input "4036781456"
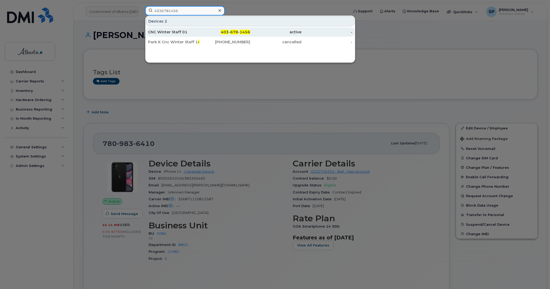
type input "4036781456"
click at [177, 34] on div "CNC Winter Staff 01" at bounding box center [173, 31] width 51 height 5
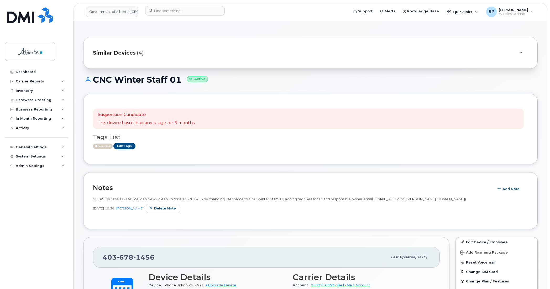
click at [487, 151] on div "Suspension Candidate This device hasn't had any usage for 5 months Tags List Se…" at bounding box center [310, 129] width 435 height 51
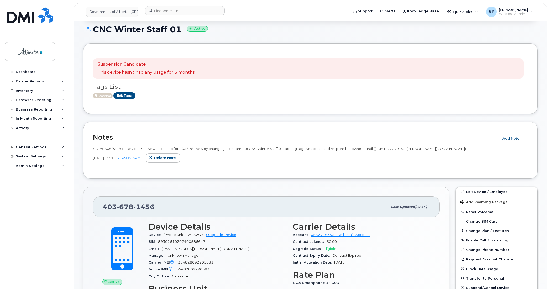
scroll to position [53, 0]
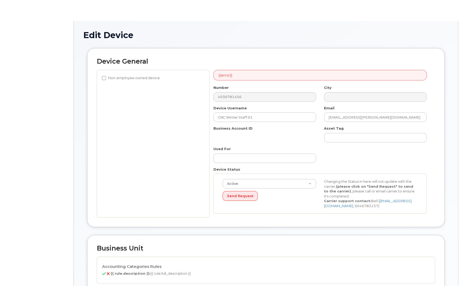
select select "4797726"
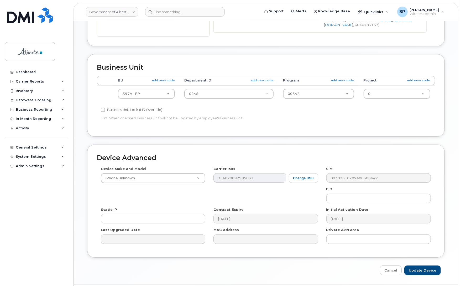
scroll to position [182, 0]
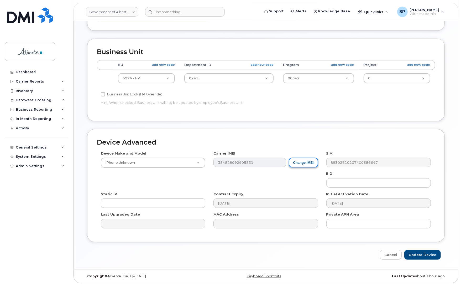
click at [298, 163] on button "Change IMEI" at bounding box center [303, 163] width 29 height 10
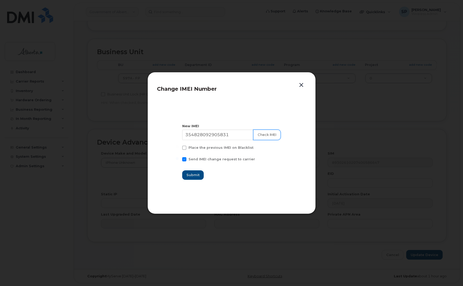
click at [263, 135] on button "Check IMEI" at bounding box center [267, 135] width 28 height 11
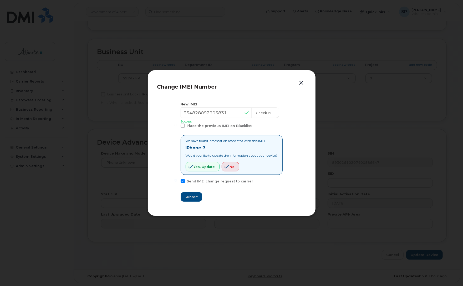
click at [302, 80] on button "button" at bounding box center [301, 82] width 8 height 7
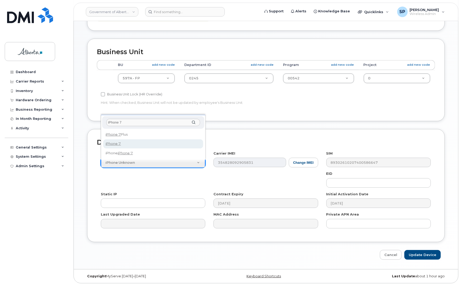
type input "iPhone 7"
select select "919"
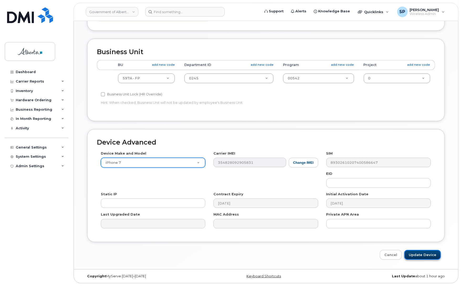
click at [418, 254] on input "Update Device" at bounding box center [423, 255] width 37 height 10
type input "Saving..."
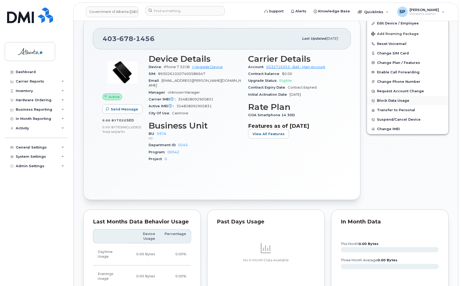
scroll to position [218, 0]
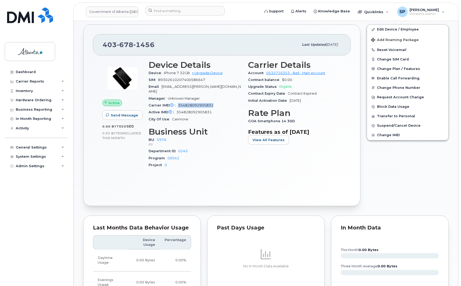
drag, startPoint x: 215, startPoint y: 96, endPoint x: 179, endPoint y: 95, distance: 36.5
click at [179, 102] on div "Carrier IMEI Carrier IMEI is reported during the last billing cycle or change o…" at bounding box center [195, 105] width 93 height 7
copy span "354828092905831"
drag, startPoint x: 159, startPoint y: 39, endPoint x: 102, endPoint y: 45, distance: 57.1
click at [102, 45] on div "[PHONE_NUMBER] Last updated [DATE]" at bounding box center [222, 44] width 258 height 21
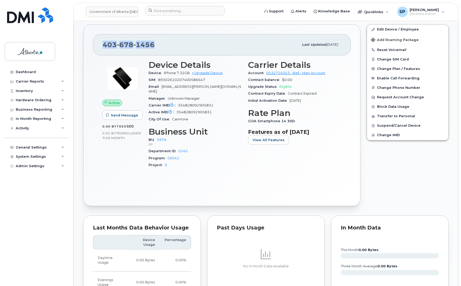
copy span "[PHONE_NUMBER]"
drag, startPoint x: 213, startPoint y: 103, endPoint x: 178, endPoint y: 103, distance: 35.2
click at [178, 109] on div "Active IMEI Active IMEI is refreshed daily with a delay of up to 48 hours follo…" at bounding box center [195, 112] width 93 height 7
copy span "354828092905831"
drag, startPoint x: 162, startPoint y: 41, endPoint x: 104, endPoint y: 48, distance: 57.7
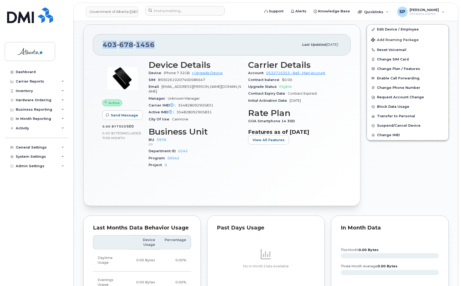
click at [104, 48] on div "403 678 1456 Last updated Oct 14, 2025" at bounding box center [222, 44] width 258 height 21
copy span "403 678 1456"
click at [168, 11] on input at bounding box center [185, 10] width 80 height 9
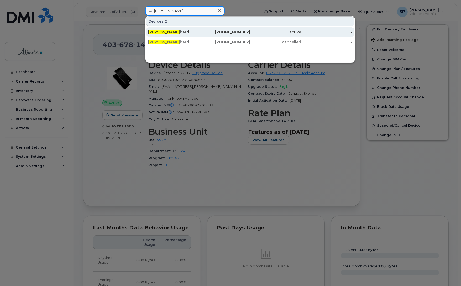
type input "brad bouc"
click at [171, 33] on div "Brad Bouc hard" at bounding box center [173, 31] width 51 height 5
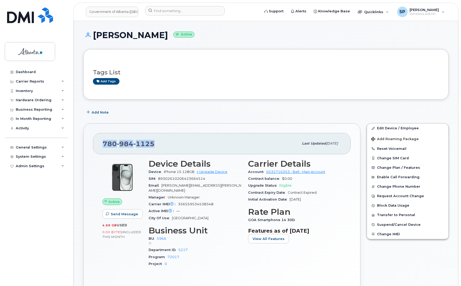
drag, startPoint x: 155, startPoint y: 147, endPoint x: 102, endPoint y: 146, distance: 52.6
click at [102, 146] on div "[PHONE_NUMBER] Last updated [DATE]" at bounding box center [222, 143] width 258 height 21
copy span "[PHONE_NUMBER]"
drag, startPoint x: 213, startPoint y: 199, endPoint x: 178, endPoint y: 198, distance: 35.0
click at [178, 202] on span "356559534538348" at bounding box center [195, 204] width 35 height 4
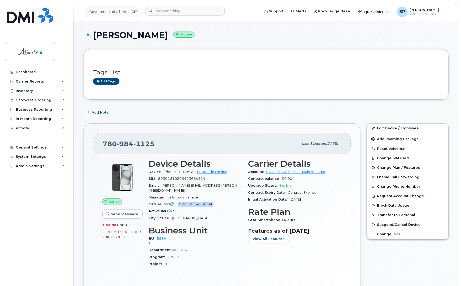
copy span "356559534538348"
